Goal: Information Seeking & Learning: Check status

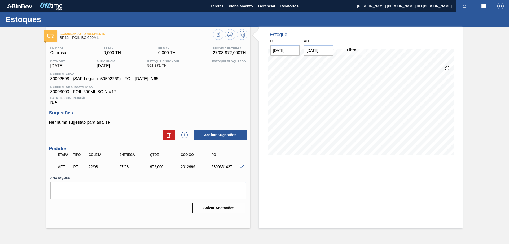
click at [16, 4] on img at bounding box center [19, 6] width 25 height 5
click at [484, 4] on img "button" at bounding box center [483, 6] width 6 height 6
click at [15, 5] on img at bounding box center [19, 6] width 25 height 5
click at [483, 5] on img "button" at bounding box center [483, 6] width 6 height 6
click at [483, 63] on div at bounding box center [254, 122] width 509 height 244
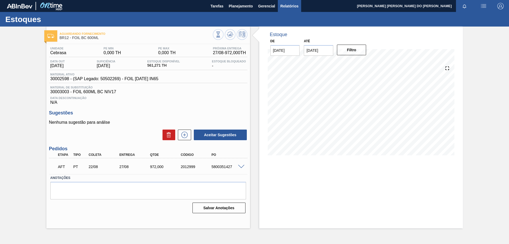
click at [292, 6] on span "Relatórios" at bounding box center [289, 6] width 18 height 6
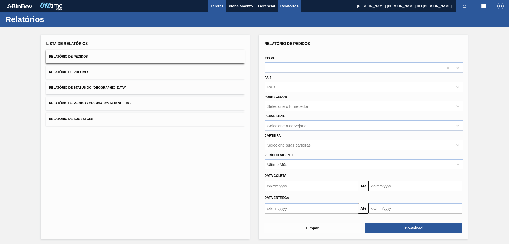
click at [219, 5] on span "Tarefas" at bounding box center [216, 6] width 13 height 6
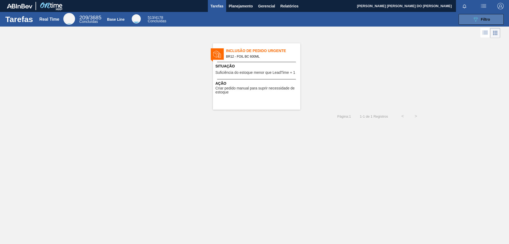
click at [482, 18] on span "Filtro" at bounding box center [485, 19] width 9 height 4
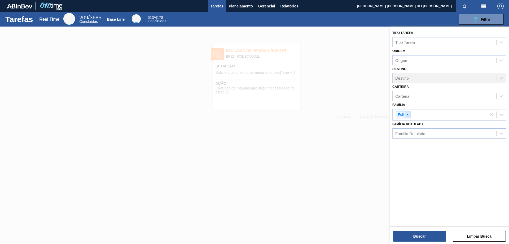
click at [407, 116] on icon at bounding box center [408, 115] width 4 height 4
click at [407, 115] on div "Família" at bounding box center [401, 114] width 13 height 5
type input "canji"
click at [414, 126] on div "Canjica de Milho" at bounding box center [449, 127] width 114 height 10
click at [428, 237] on button "Buscar" at bounding box center [419, 236] width 53 height 11
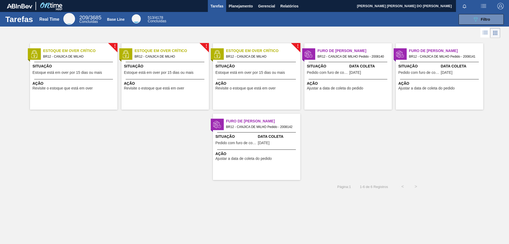
click at [370, 148] on div "! Estoque em Over Crítico BR12 - CANJICA DE MILHO Situação Estoque está em over…" at bounding box center [254, 109] width 509 height 140
click at [173, 52] on span "Estoque em Over Crítico" at bounding box center [172, 51] width 74 height 6
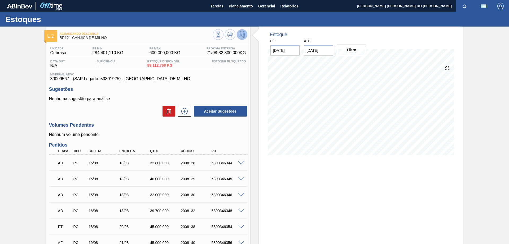
click at [24, 8] on div at bounding box center [35, 6] width 57 height 12
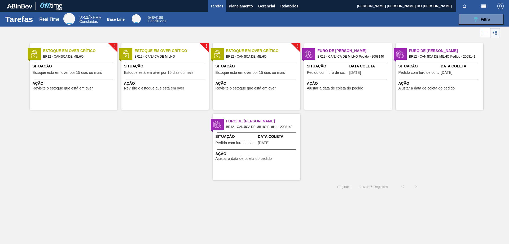
click at [299, 45] on div "!" at bounding box center [300, 43] width 19 height 19
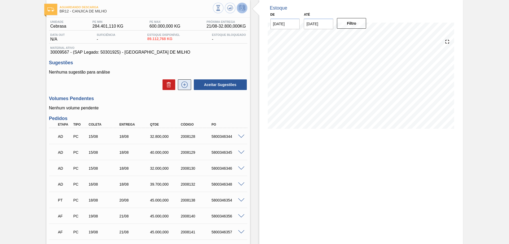
scroll to position [53, 0]
